Goal: Information Seeking & Learning: Check status

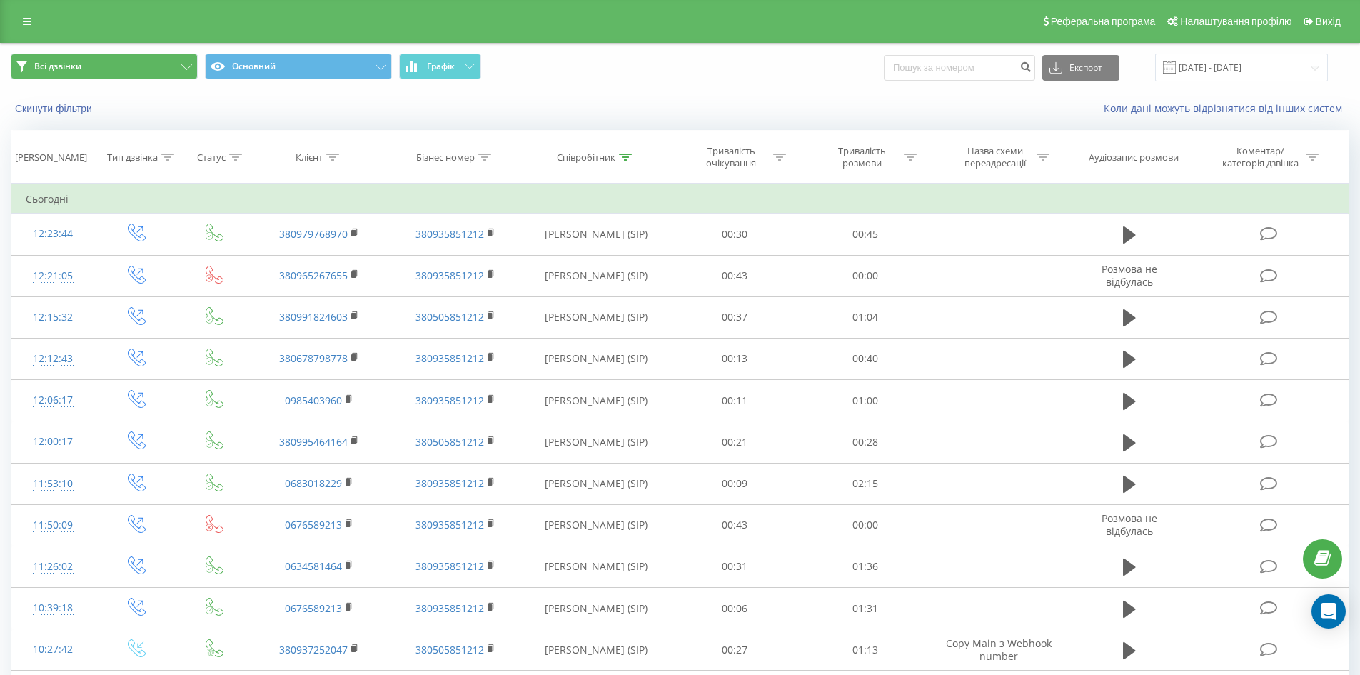
drag, startPoint x: 33, startPoint y: 19, endPoint x: 41, endPoint y: 56, distance: 37.4
click at [33, 19] on link at bounding box center [27, 21] width 26 height 20
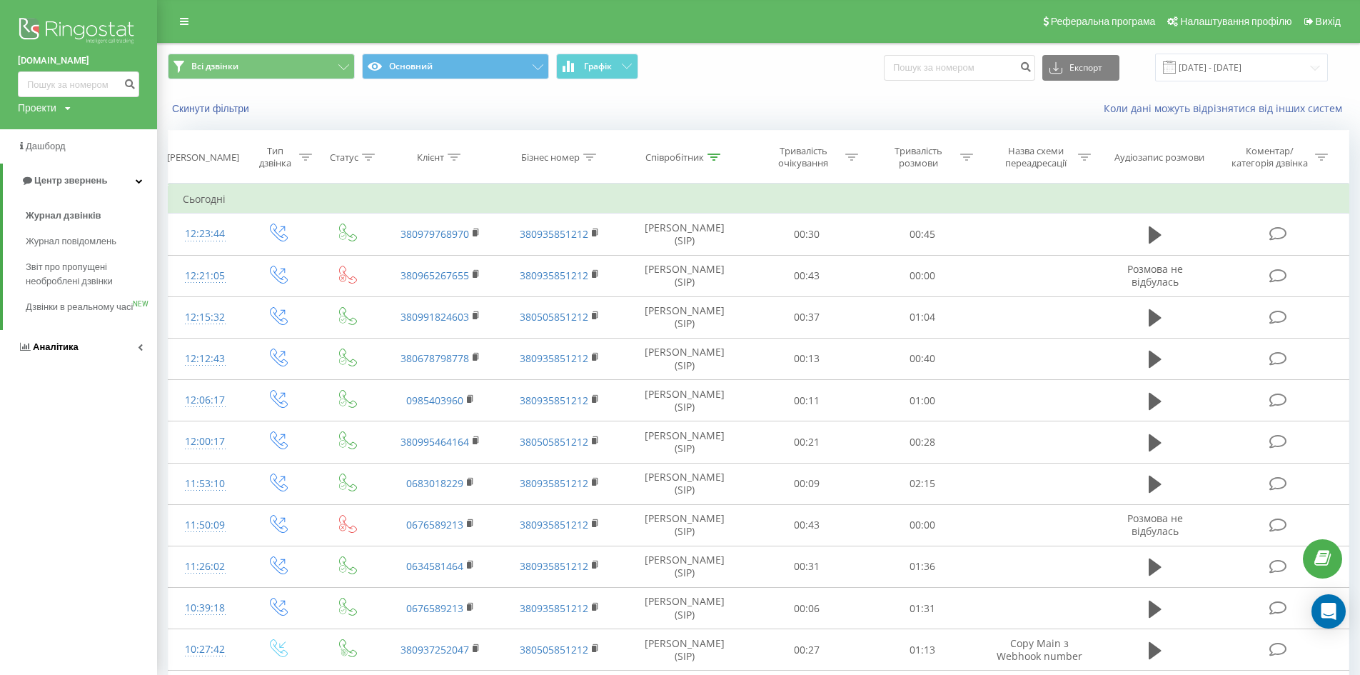
click at [138, 351] on icon at bounding box center [140, 346] width 5 height 7
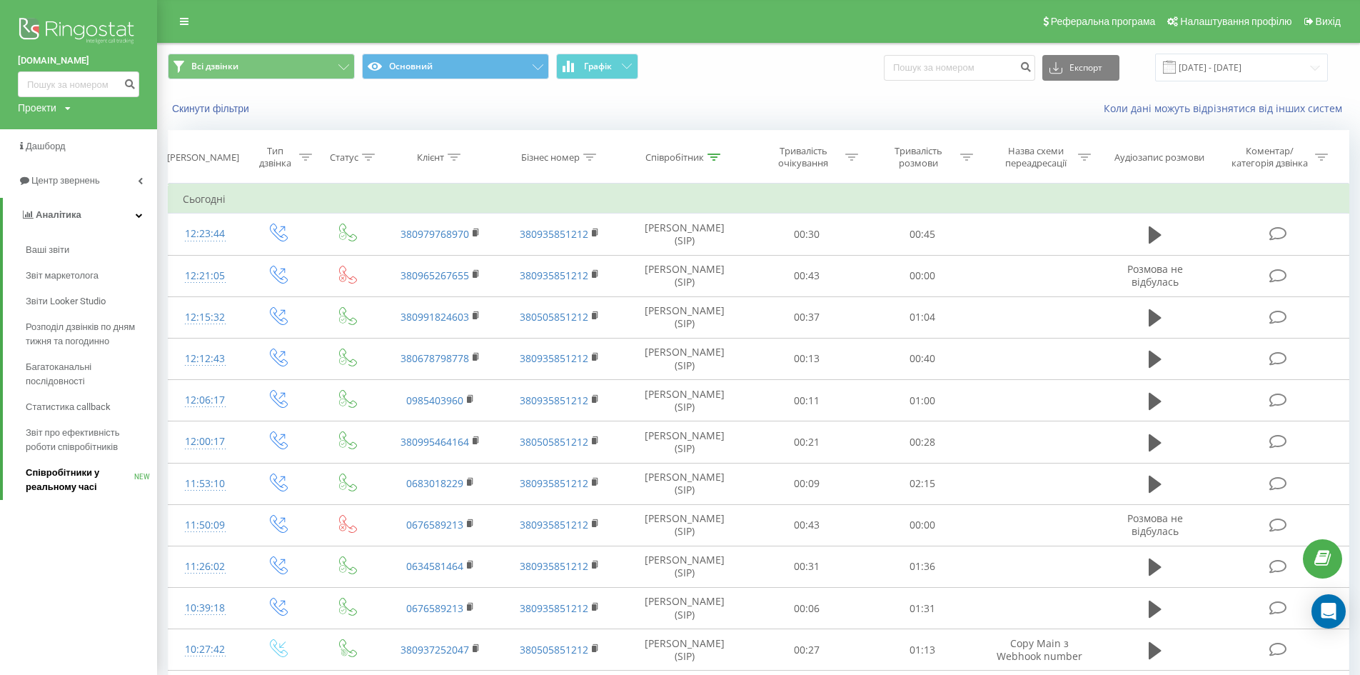
click at [69, 473] on span "Співробітники у реальному часі" at bounding box center [80, 480] width 109 height 29
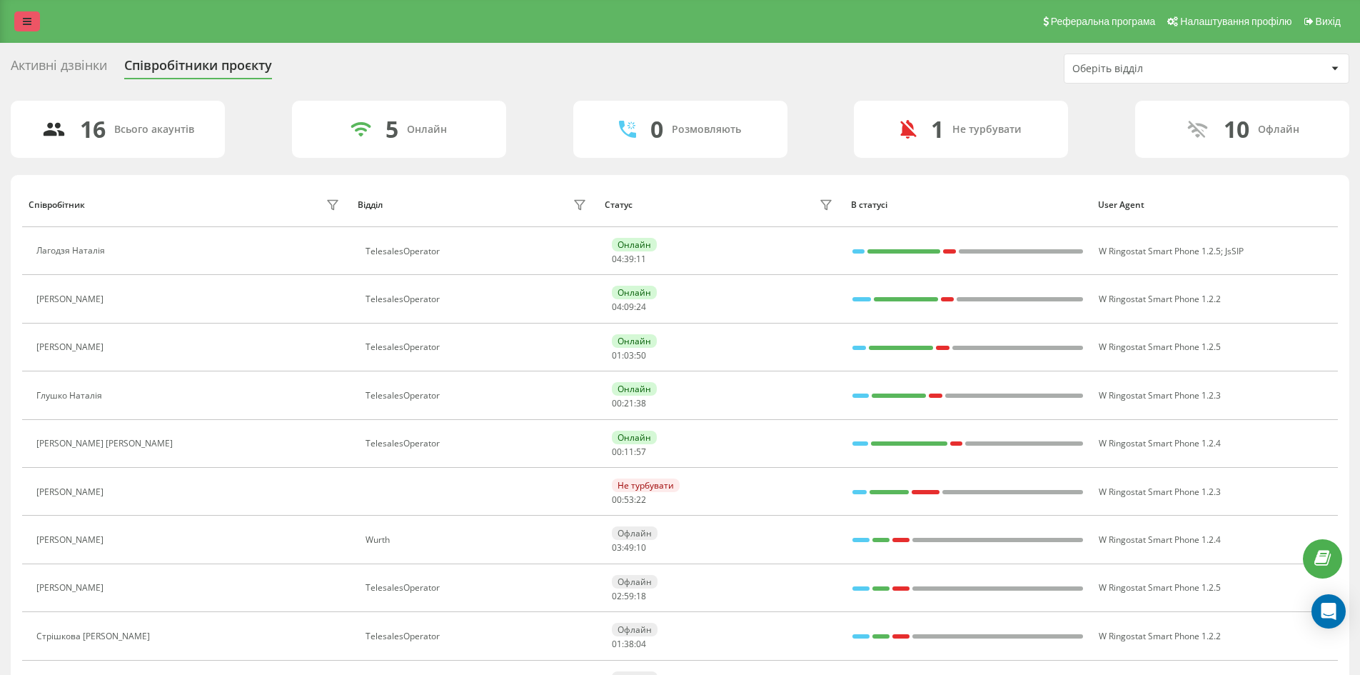
click at [30, 24] on icon at bounding box center [27, 21] width 9 height 10
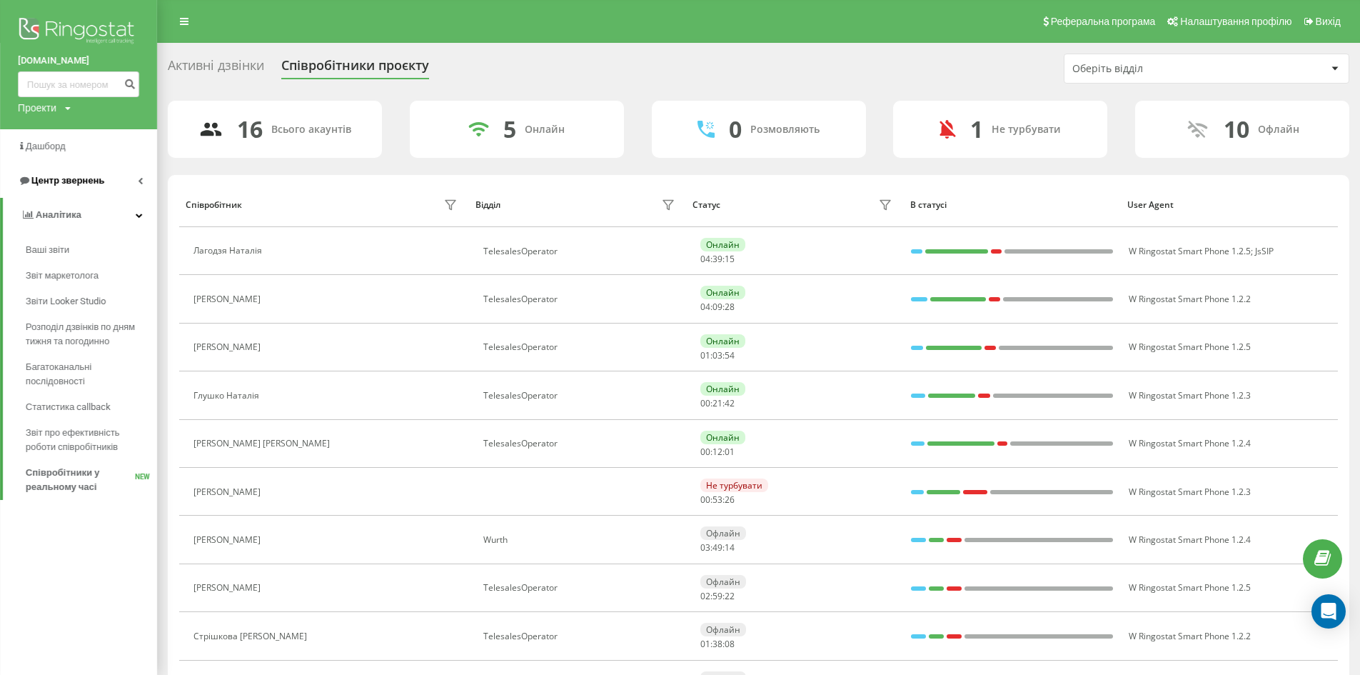
click at [139, 184] on icon at bounding box center [140, 180] width 5 height 7
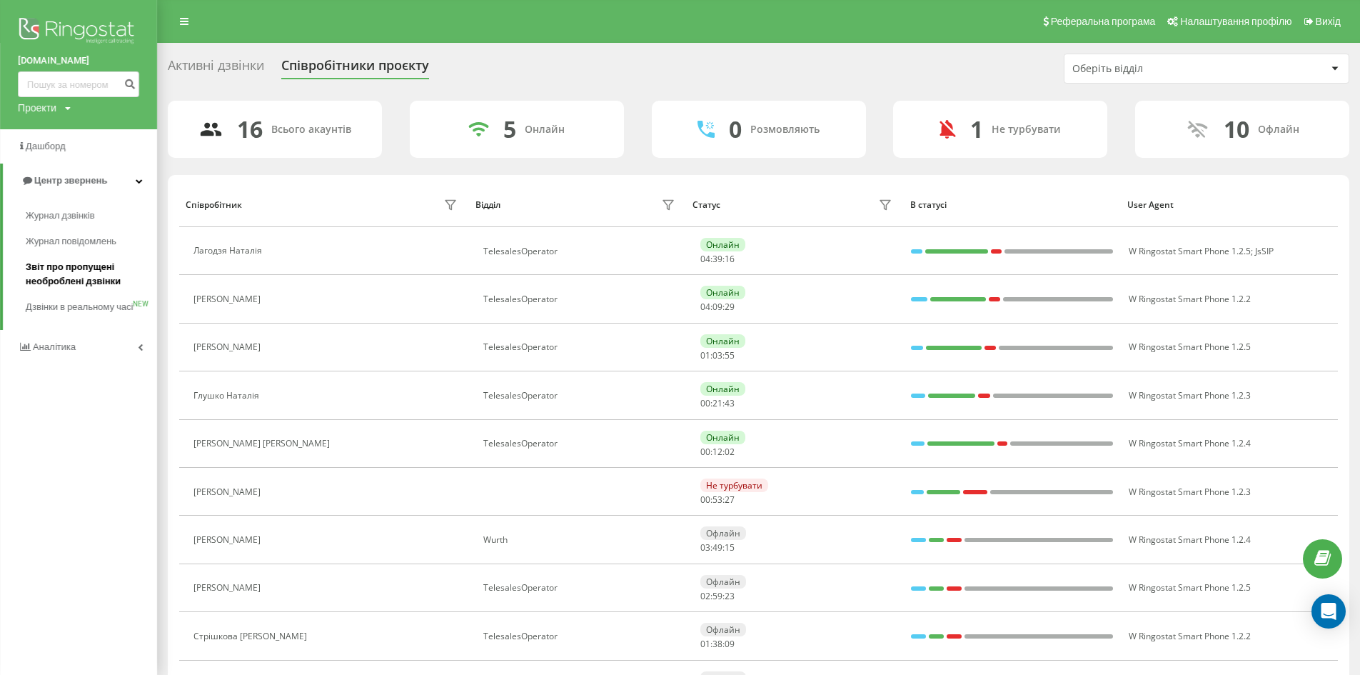
click at [94, 271] on span "Звіт про пропущені необроблені дзвінки" at bounding box center [88, 274] width 124 height 29
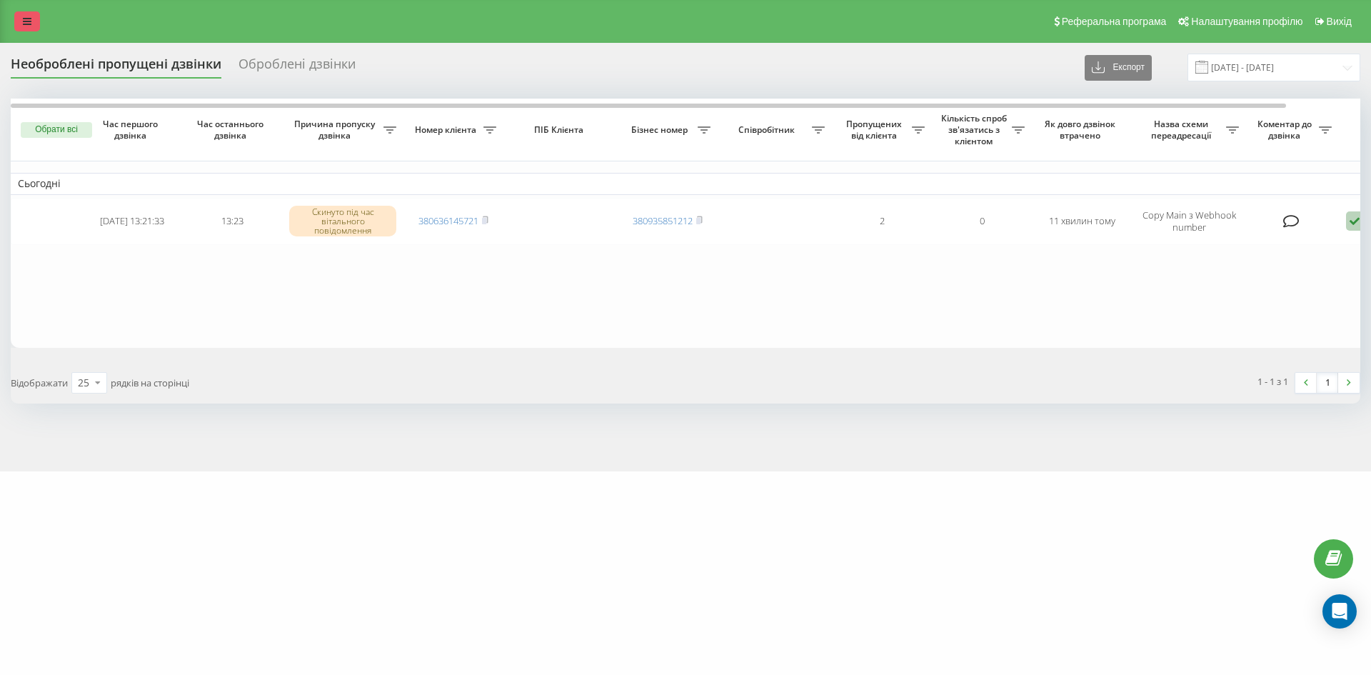
click at [31, 23] on icon at bounding box center [27, 21] width 9 height 10
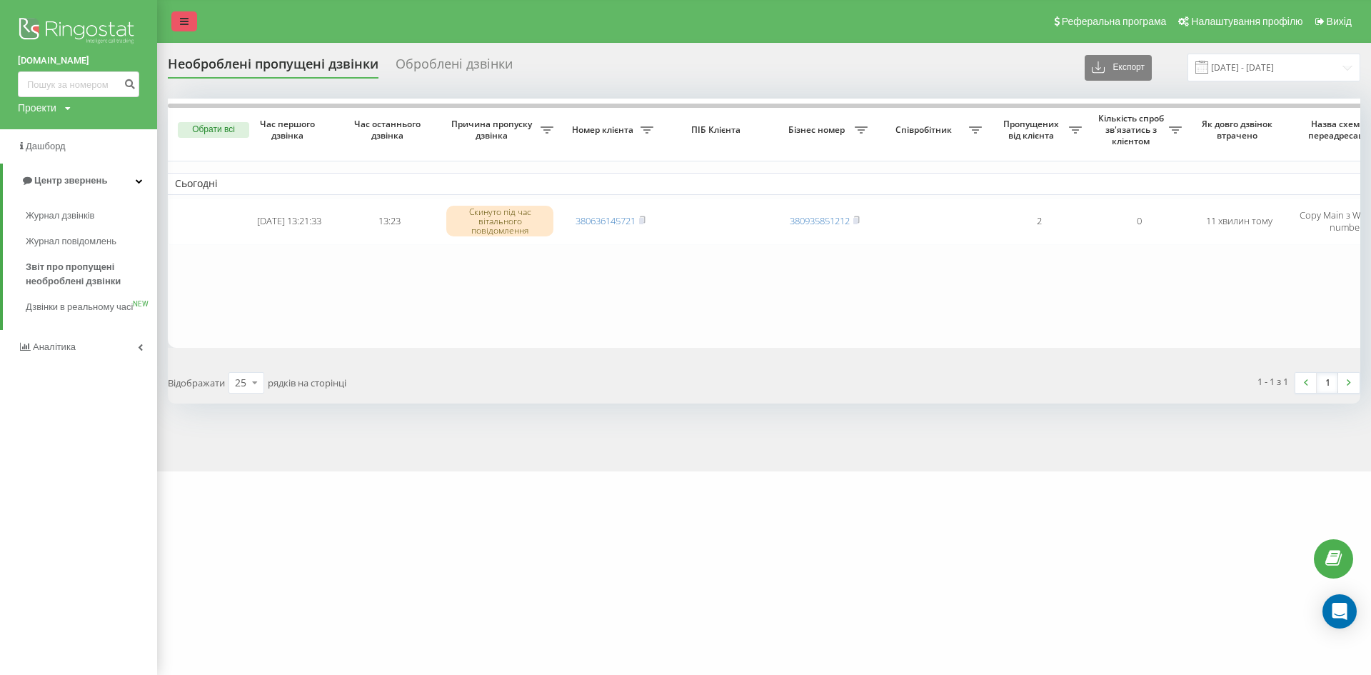
click at [182, 25] on icon at bounding box center [184, 21] width 9 height 10
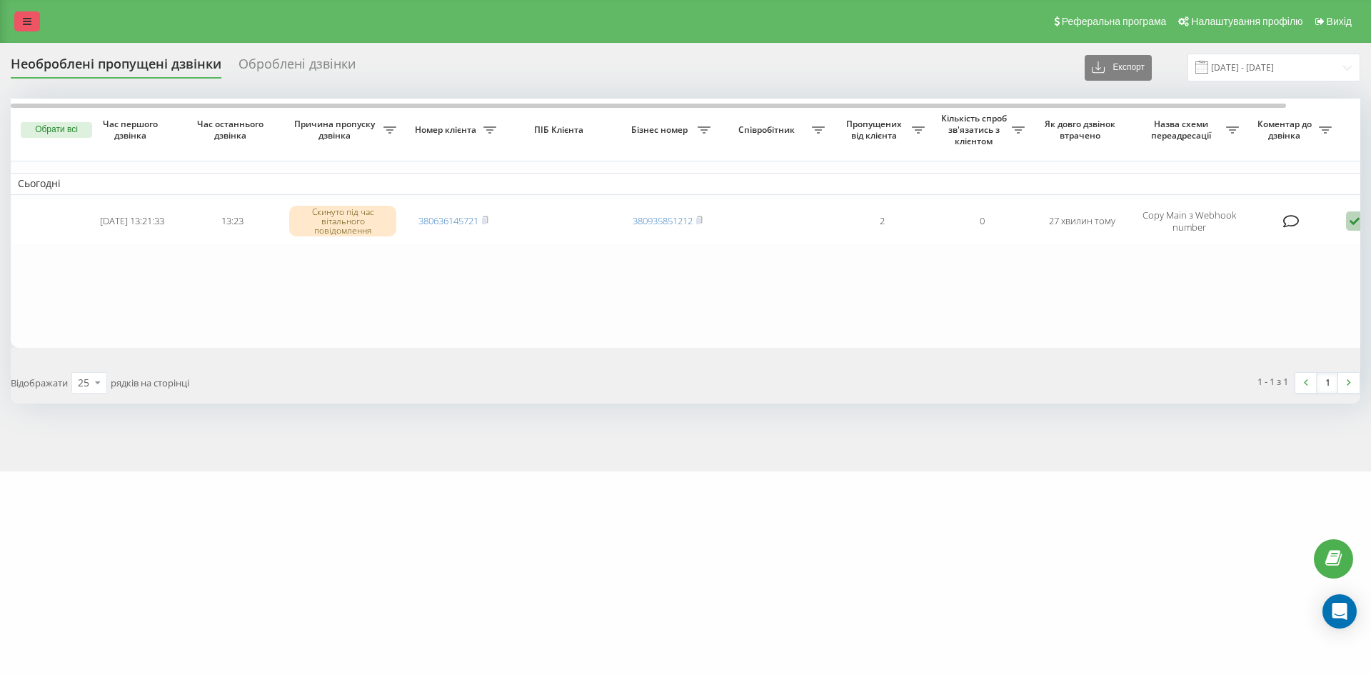
click at [32, 25] on link at bounding box center [27, 21] width 26 height 20
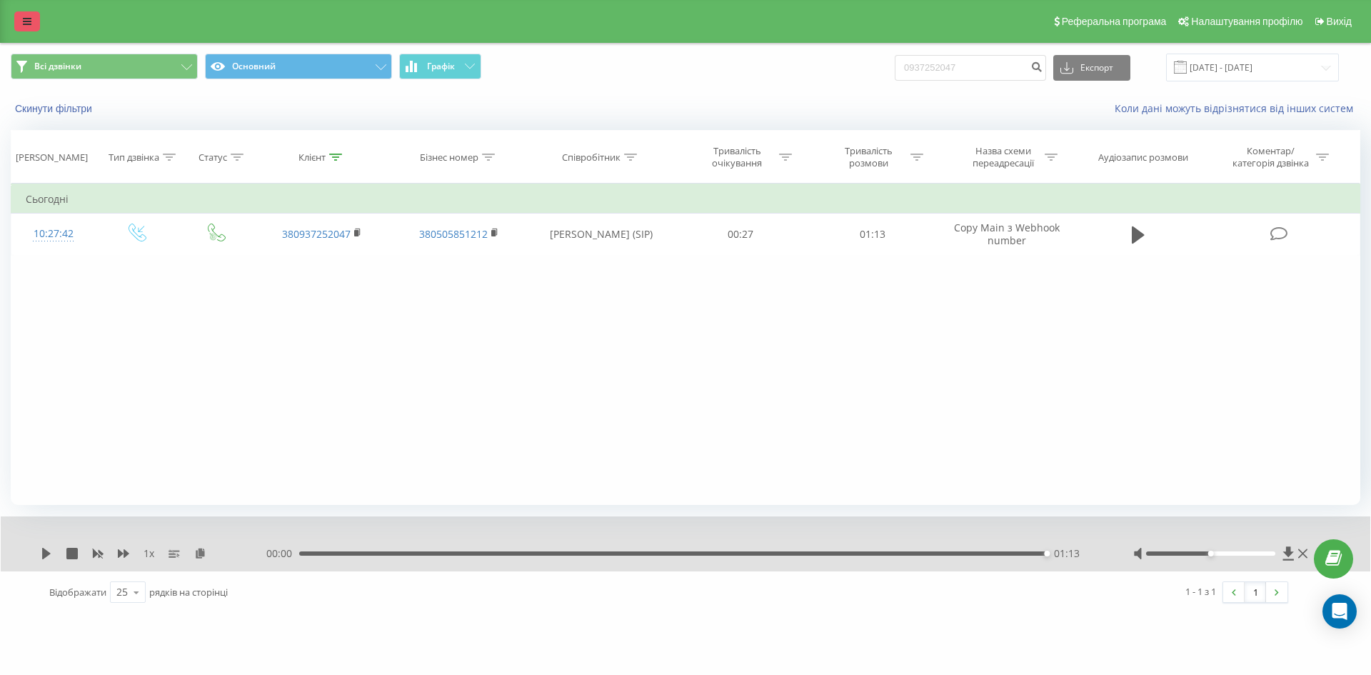
click at [29, 20] on icon at bounding box center [27, 21] width 9 height 10
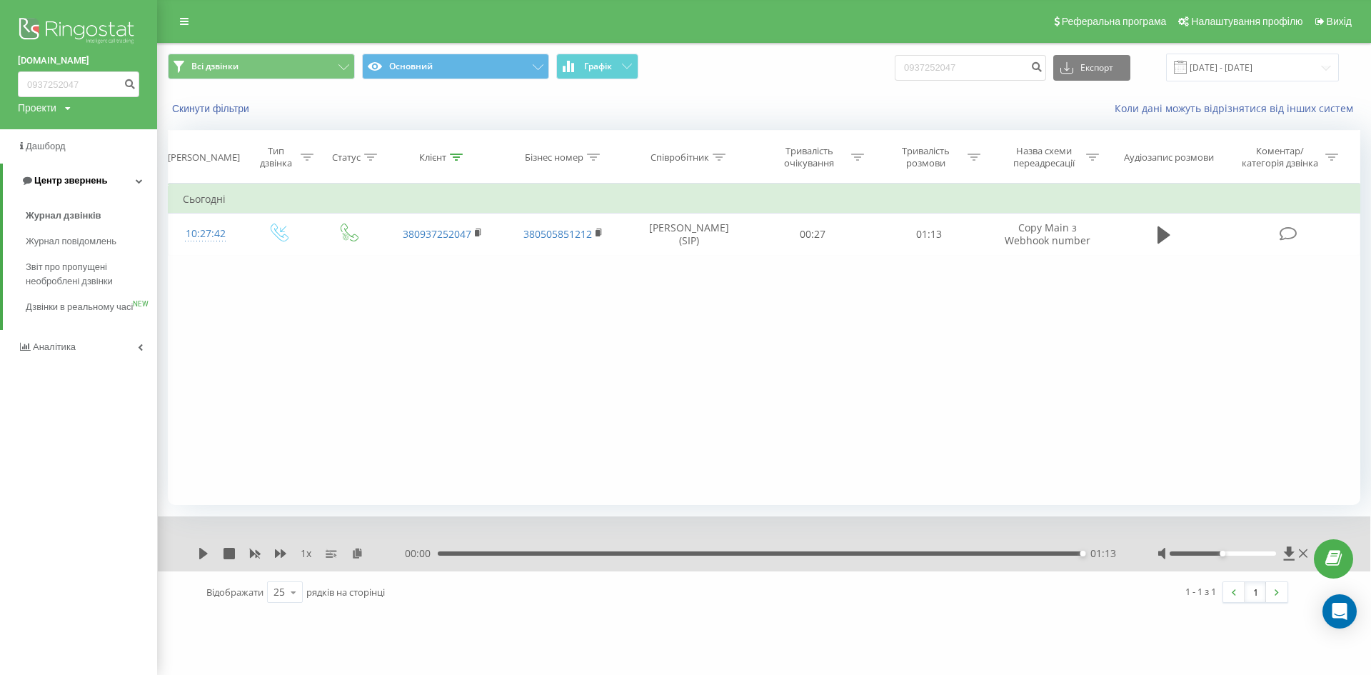
click at [131, 181] on link "Центр звернень" at bounding box center [80, 181] width 154 height 34
click at [139, 182] on icon at bounding box center [140, 180] width 5 height 7
click at [96, 215] on span "Журнал дзвінків" at bounding box center [64, 216] width 76 height 14
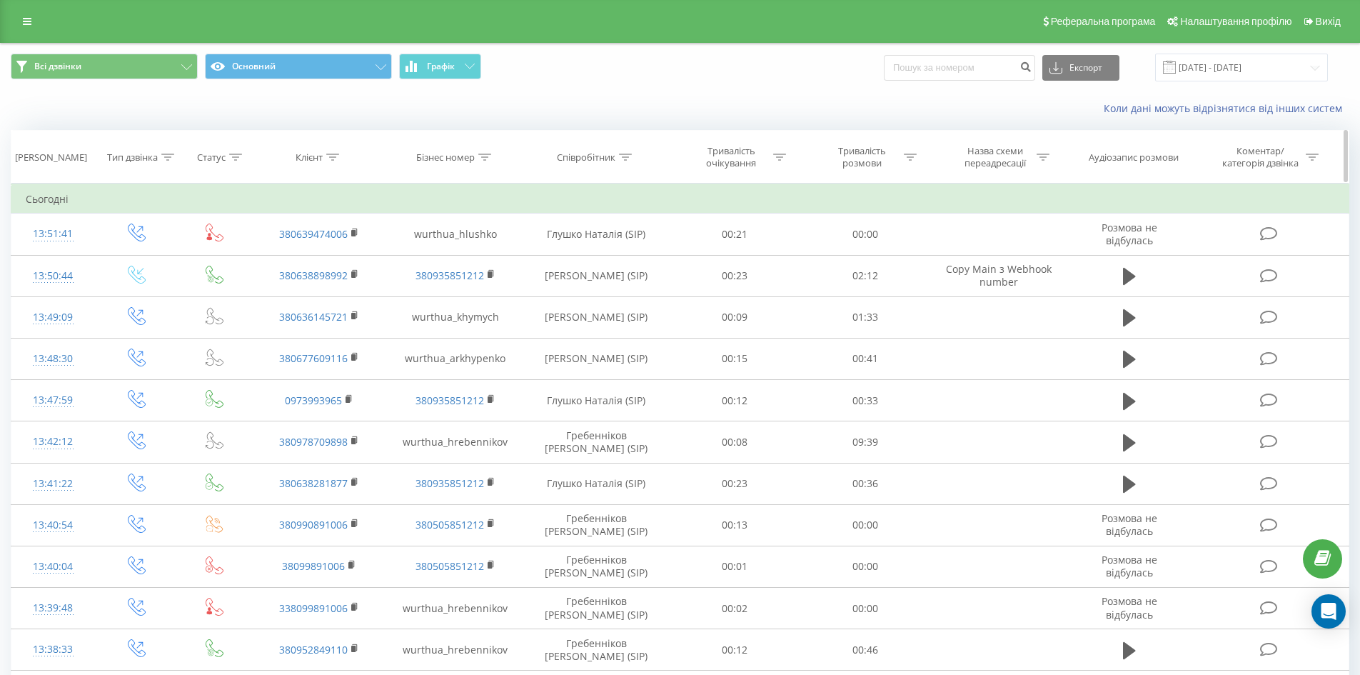
click at [608, 157] on div "Співробітник" at bounding box center [586, 157] width 59 height 12
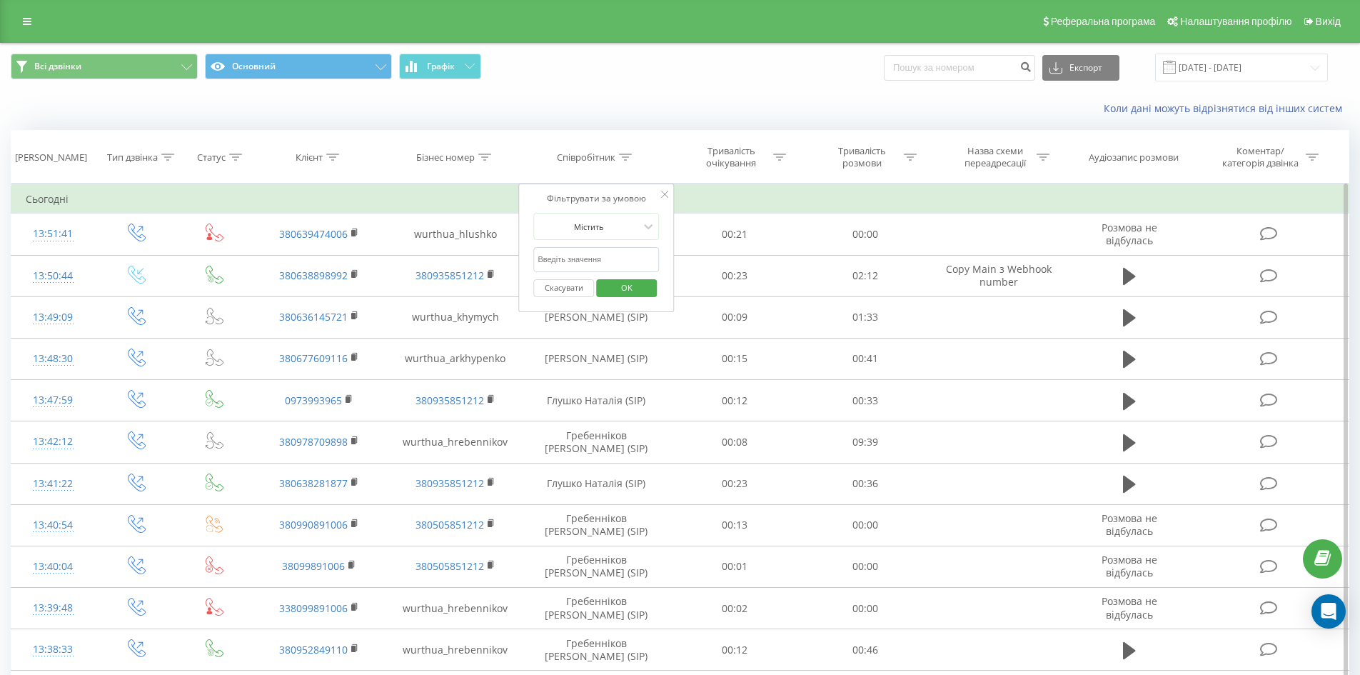
click at [614, 263] on input "text" at bounding box center [596, 259] width 126 height 25
type input "[PERSON_NAME]"
click at [611, 292] on span "OK" at bounding box center [627, 287] width 40 height 22
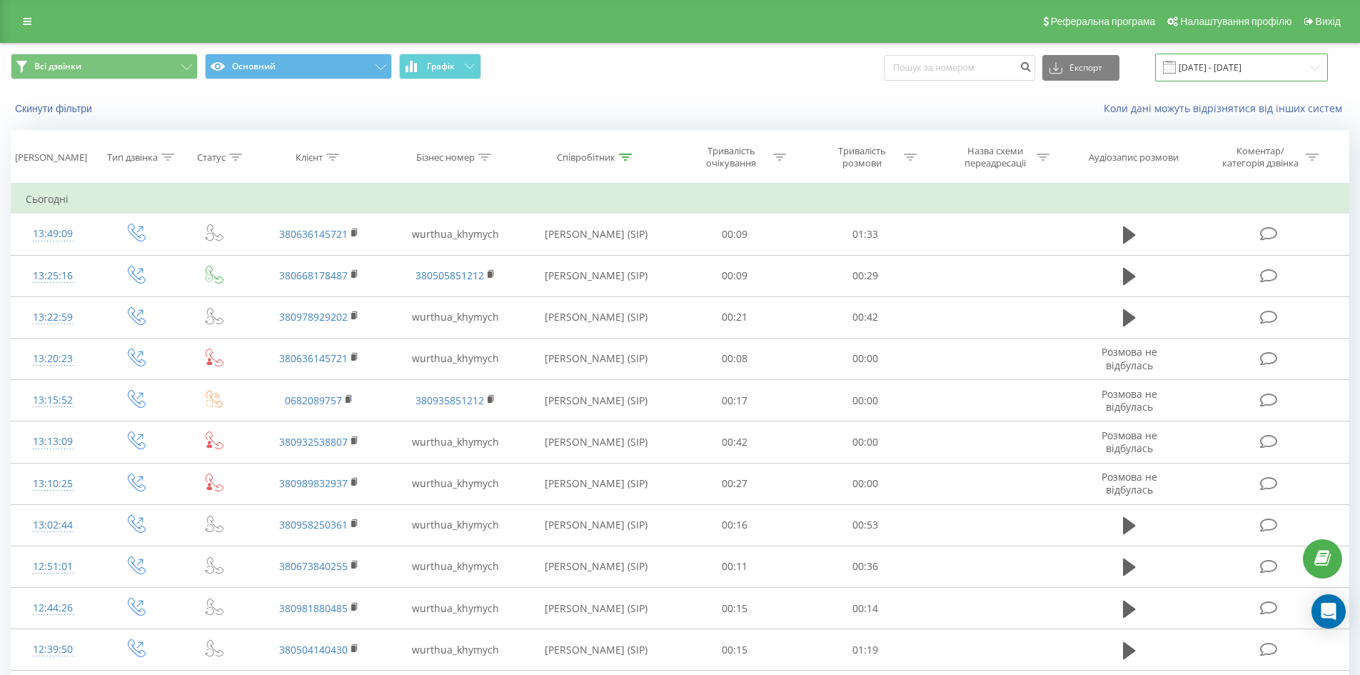
click at [1215, 71] on input "23.08.2025 - 23.09.2025" at bounding box center [1241, 68] width 173 height 28
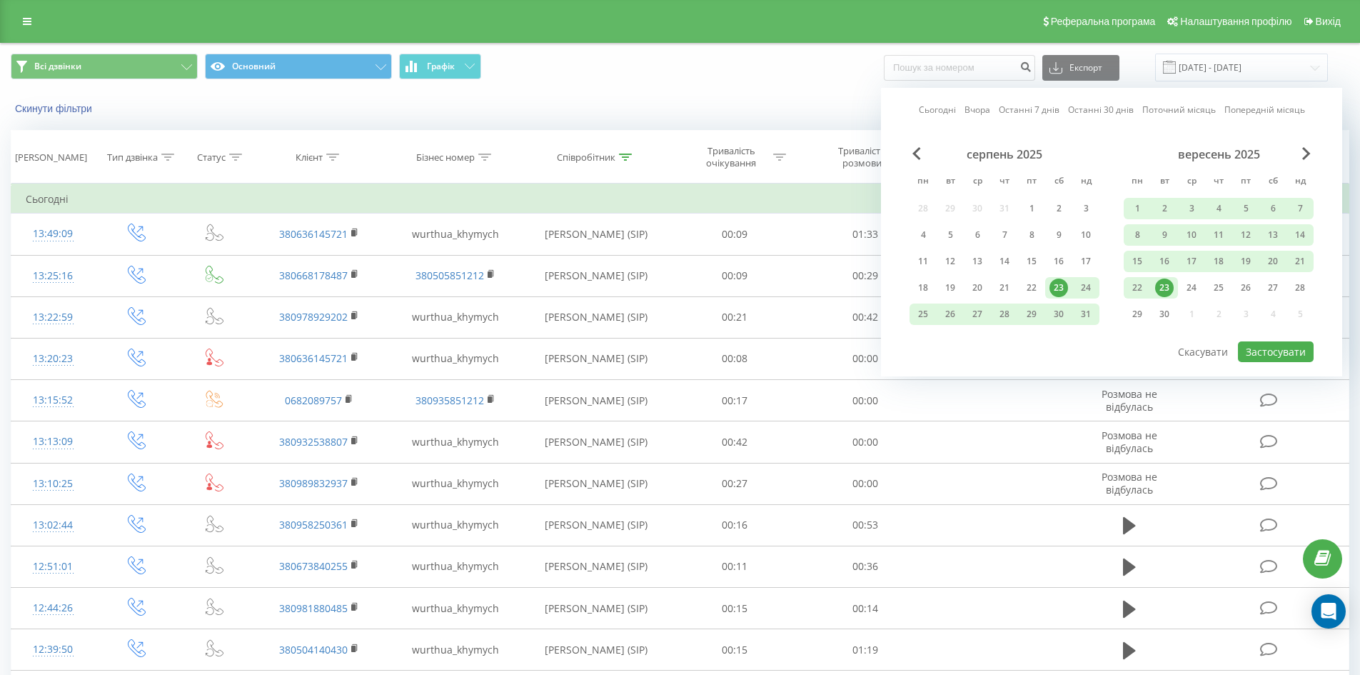
click at [1167, 285] on div "23" at bounding box center [1164, 287] width 19 height 19
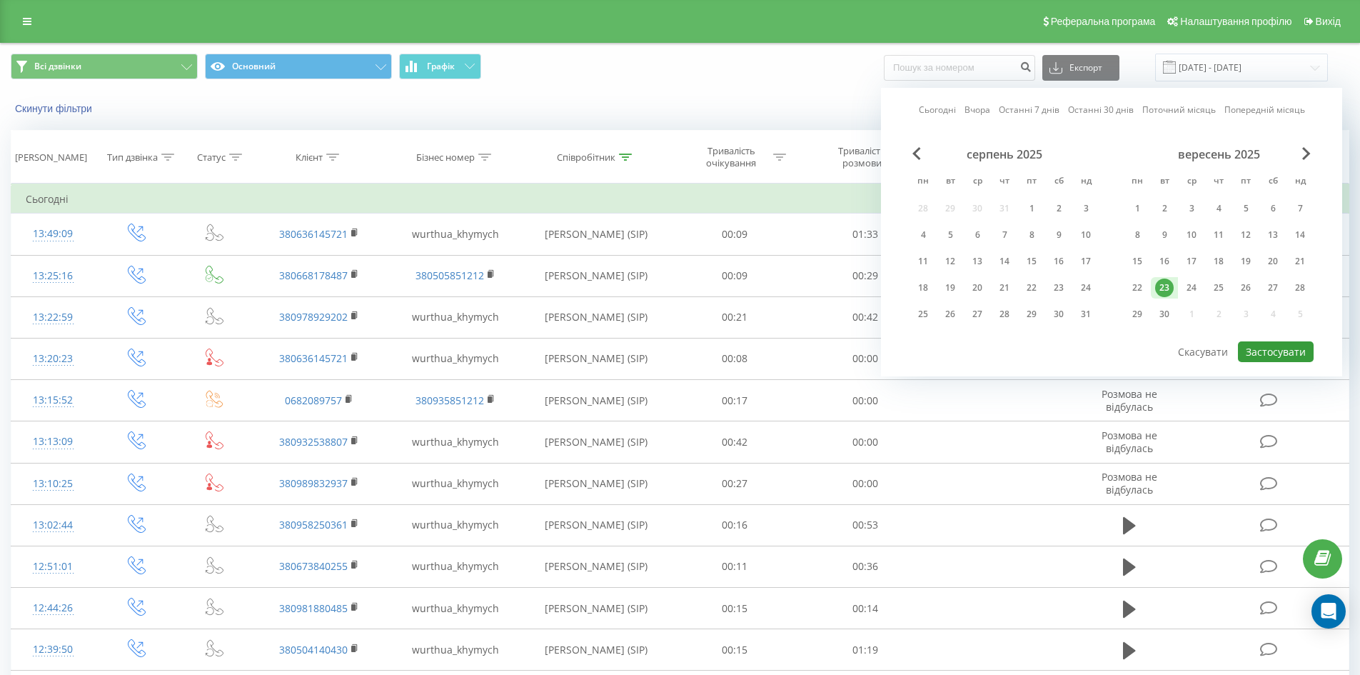
click at [1265, 358] on button "Застосувати" at bounding box center [1276, 351] width 76 height 21
type input "[DATE] - [DATE]"
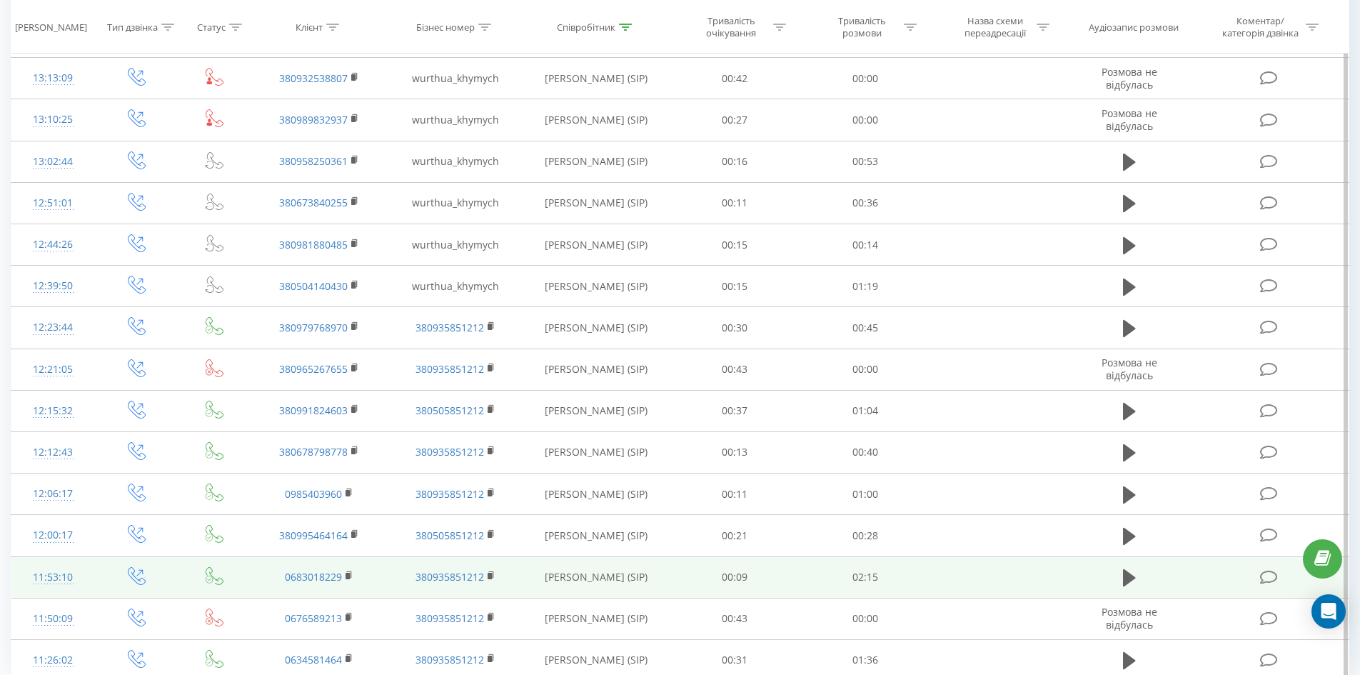
scroll to position [631, 0]
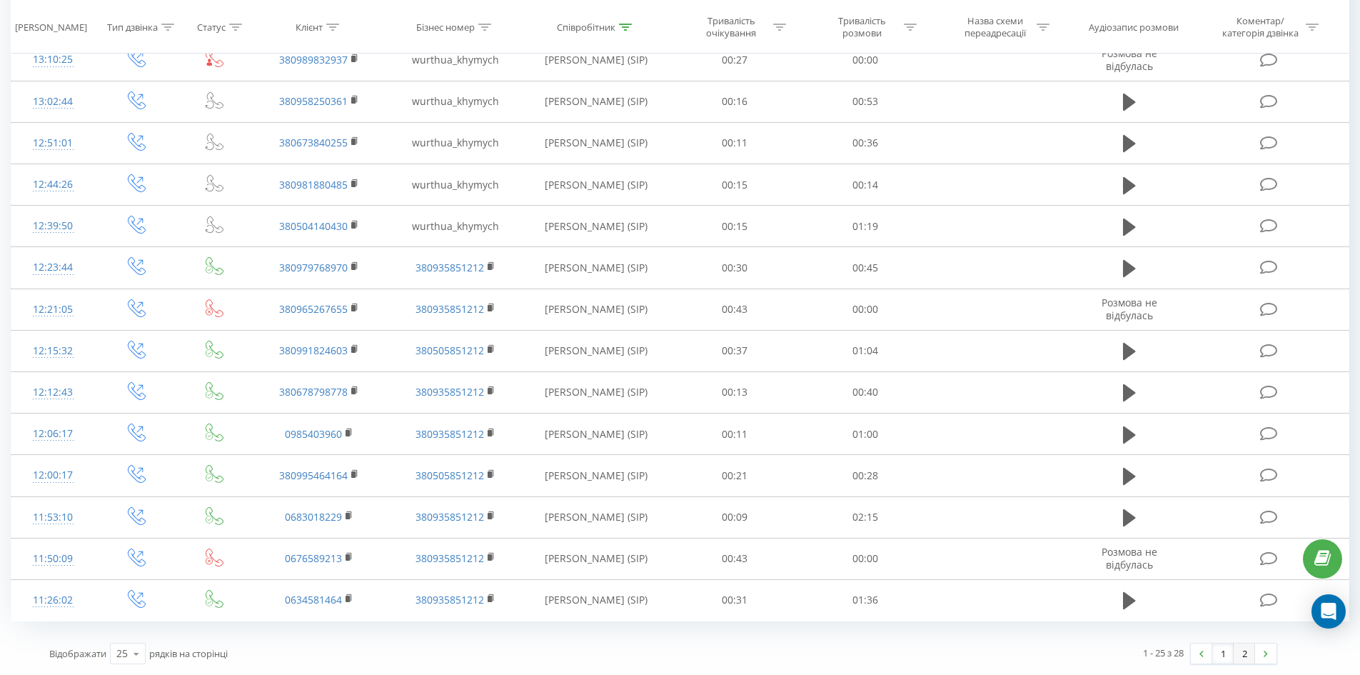
click at [1243, 658] on link "2" at bounding box center [1244, 653] width 21 height 20
